Goal: Task Accomplishment & Management: Manage account settings

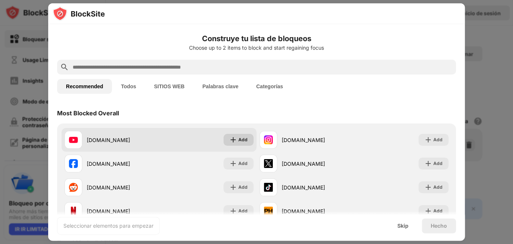
click at [230, 139] on img at bounding box center [232, 139] width 7 height 7
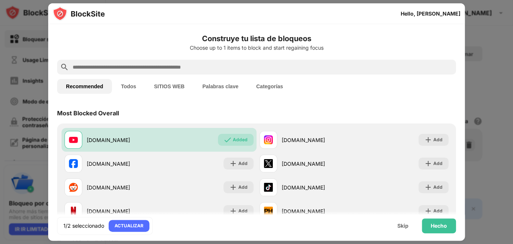
click at [164, 85] on button "SITIOS WEB" at bounding box center [169, 86] width 48 height 15
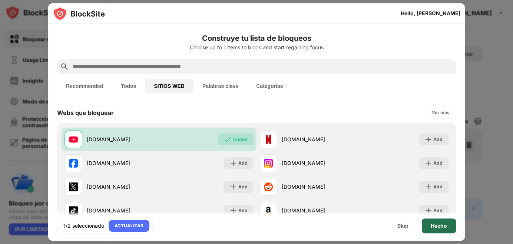
click at [438, 226] on div "Hecho" at bounding box center [439, 226] width 16 height 6
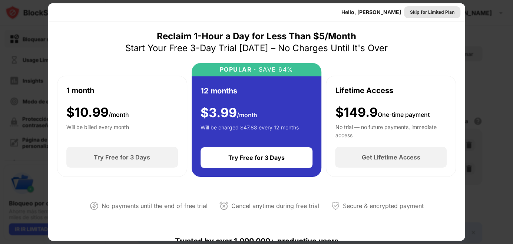
click at [416, 14] on div "Skip for Limited Plan" at bounding box center [432, 12] width 44 height 7
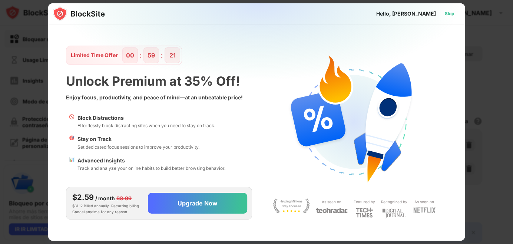
click at [446, 14] on div "Skip" at bounding box center [450, 13] width 10 height 7
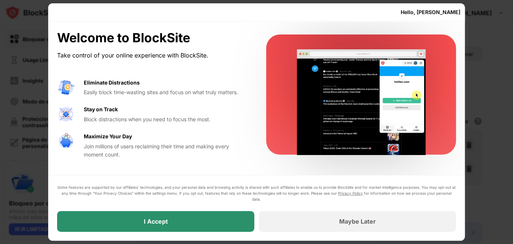
click at [222, 221] on div "I Accept" at bounding box center [155, 221] width 197 height 21
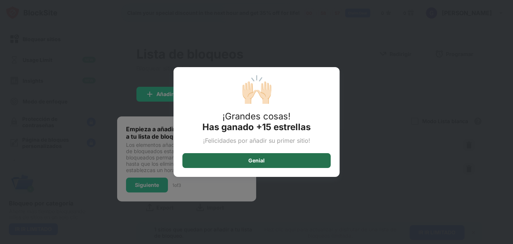
click at [244, 161] on div "Genial" at bounding box center [256, 160] width 148 height 15
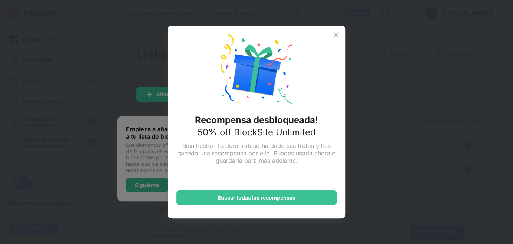
click at [335, 38] on img at bounding box center [336, 34] width 9 height 9
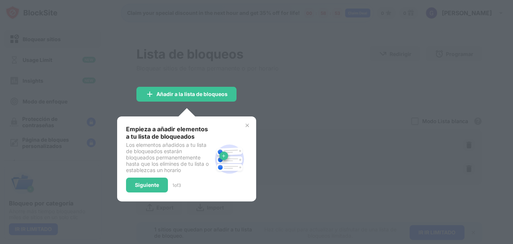
click at [246, 125] on img at bounding box center [247, 125] width 6 height 6
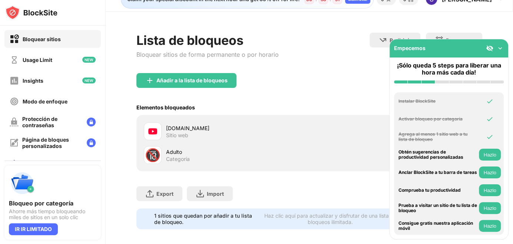
scroll to position [25, 0]
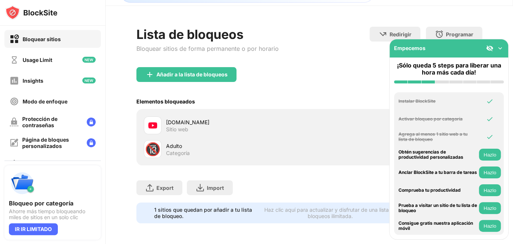
click at [499, 49] on img at bounding box center [499, 47] width 7 height 7
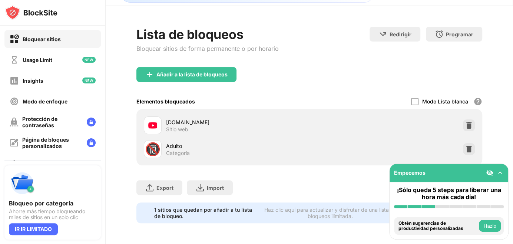
scroll to position [0, 0]
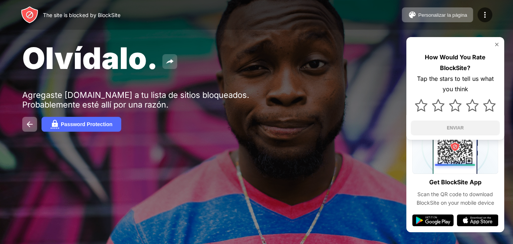
click at [171, 61] on img at bounding box center [169, 61] width 9 height 9
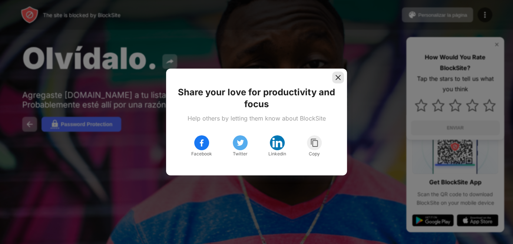
click at [338, 75] on img at bounding box center [337, 77] width 7 height 7
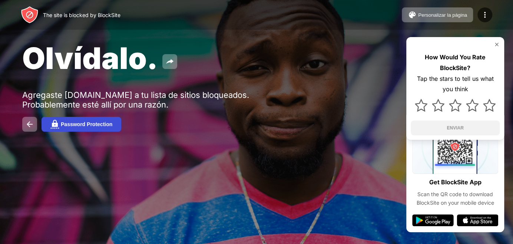
click at [96, 129] on button "Password Protection" at bounding box center [82, 124] width 80 height 15
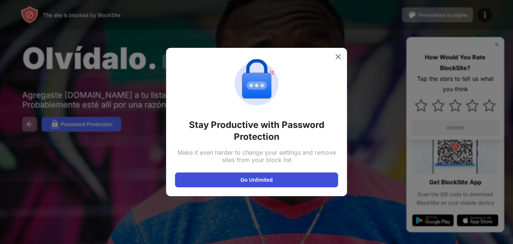
click at [219, 176] on button "Go Unlimited" at bounding box center [256, 179] width 163 height 15
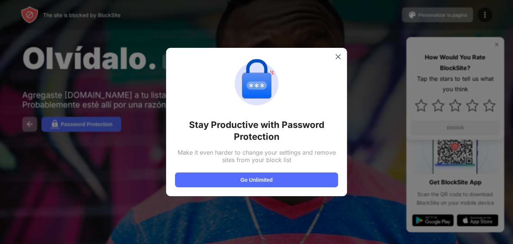
click at [337, 54] on img at bounding box center [337, 56] width 7 height 7
